Goal: Information Seeking & Learning: Learn about a topic

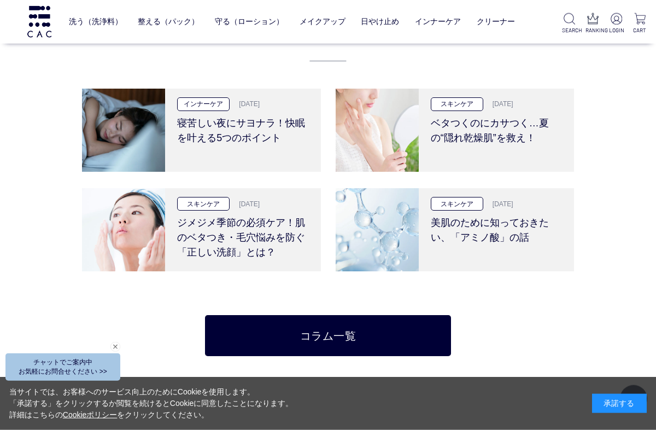
scroll to position [2126, 0]
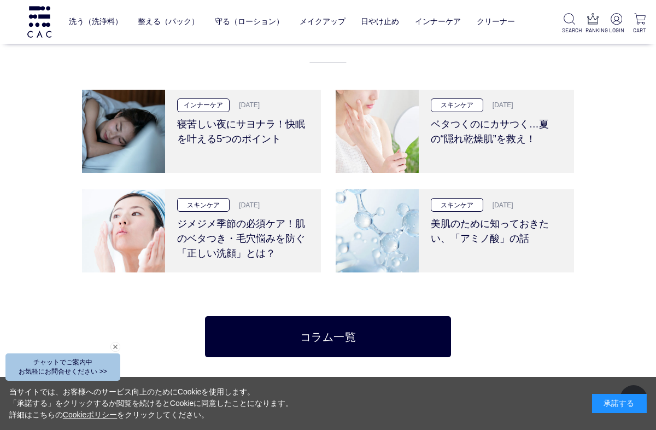
click at [286, 161] on div "インナーケア [DATE] 寝苦しい夜にサヨナラ！快眠を叶える5つのポイント" at bounding box center [242, 131] width 155 height 83
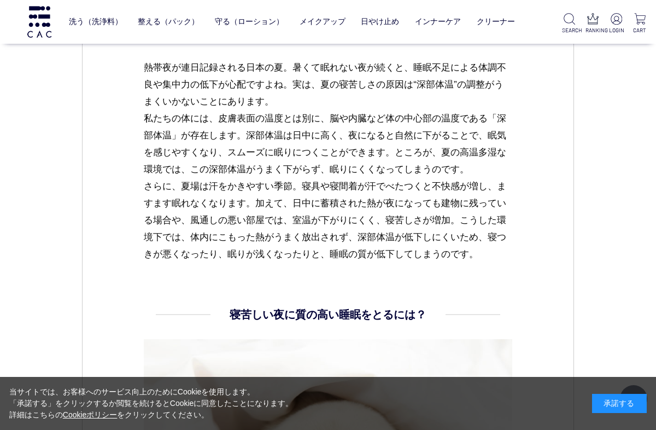
scroll to position [811, 0]
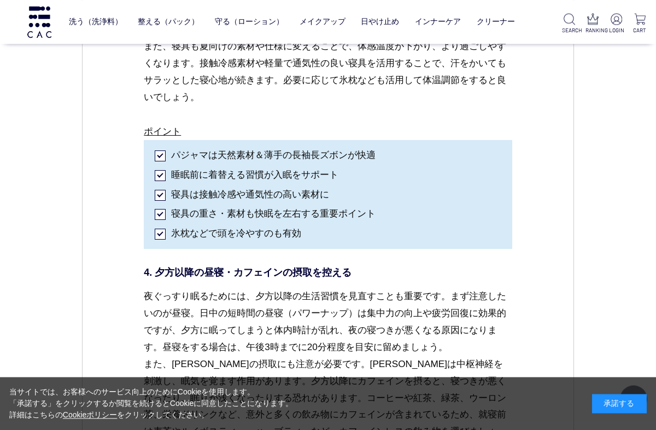
scroll to position [2447, 0]
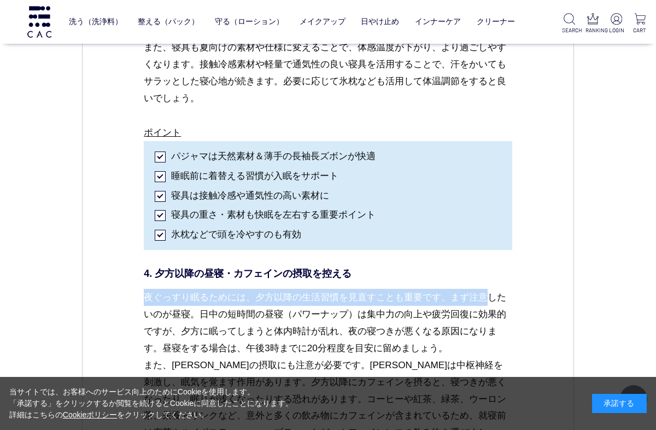
click at [573, 150] on div "インナーケア 2025.08.13 vol.47 寝苦しい夜にサヨナラ！快眠を叶える5つのポイント 「今日も暑くて寝られない…」そんな寝苦しい熱帯夜が続くと、…" at bounding box center [328, 23] width 492 height 4701
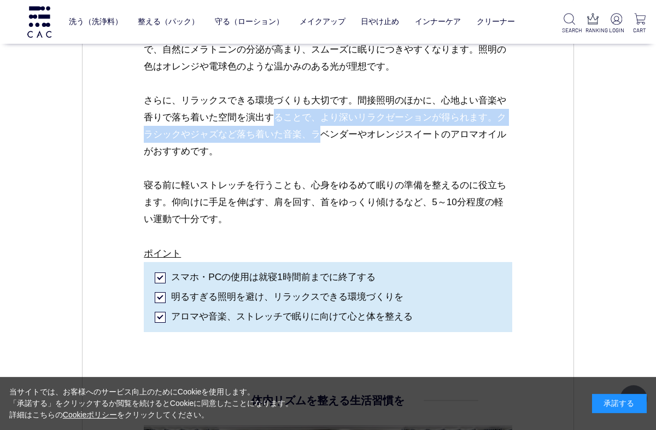
scroll to position [3199, 0]
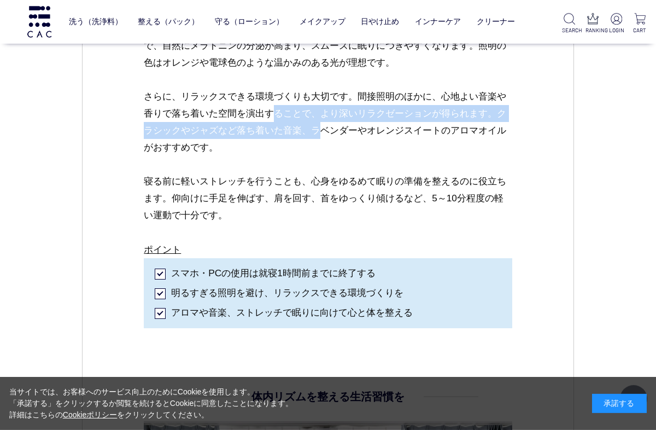
click at [505, 241] on p "ポイント" at bounding box center [328, 249] width 368 height 17
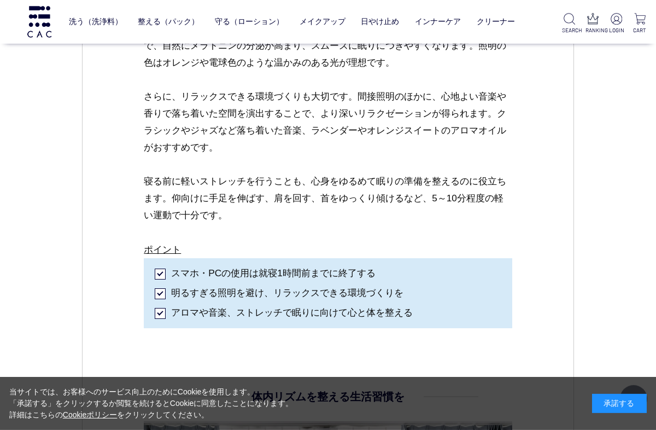
click at [507, 241] on p "ポイント" at bounding box center [328, 249] width 368 height 17
click at [506, 241] on p "ポイント" at bounding box center [328, 249] width 368 height 17
click at [503, 241] on p "ポイント" at bounding box center [328, 249] width 368 height 17
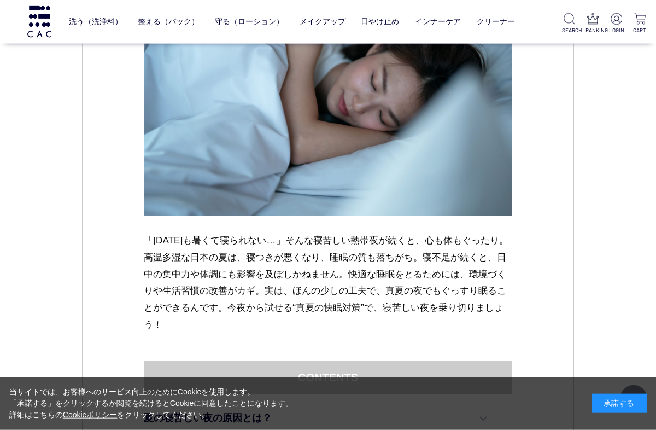
scroll to position [0, 0]
